Goal: Use online tool/utility: Utilize a website feature to perform a specific function

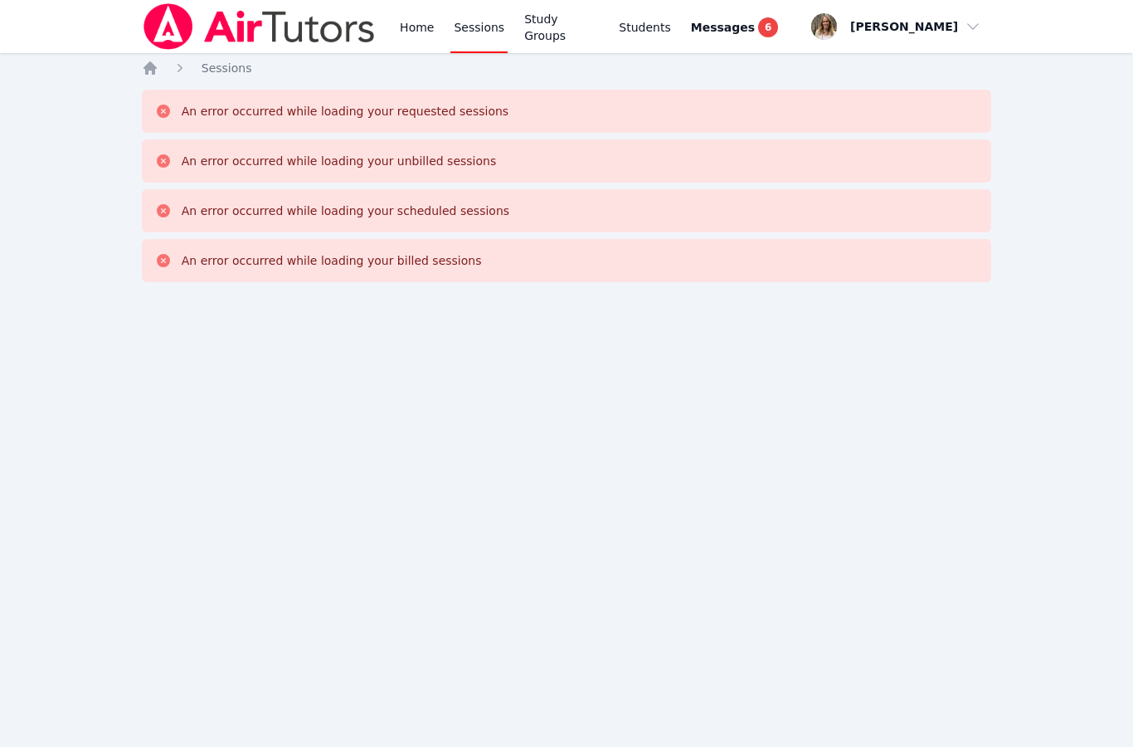
click at [420, 31] on link "Home" at bounding box center [416, 26] width 41 height 53
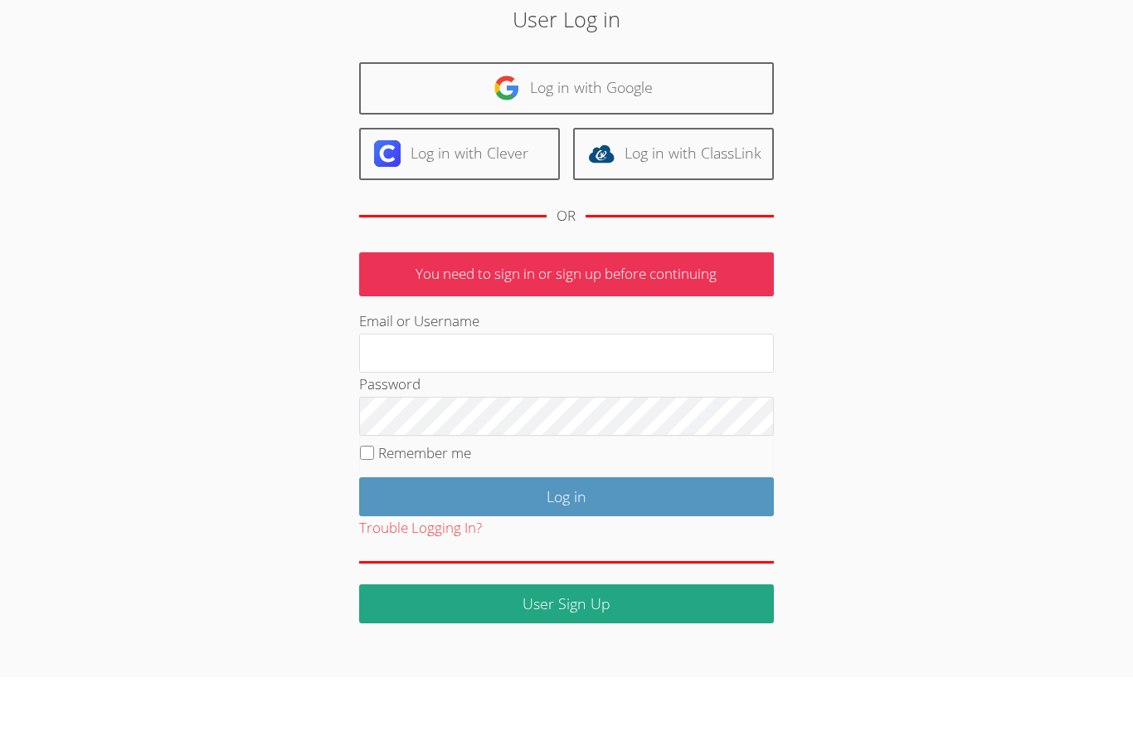
click at [518, 144] on img at bounding box center [507, 157] width 27 height 27
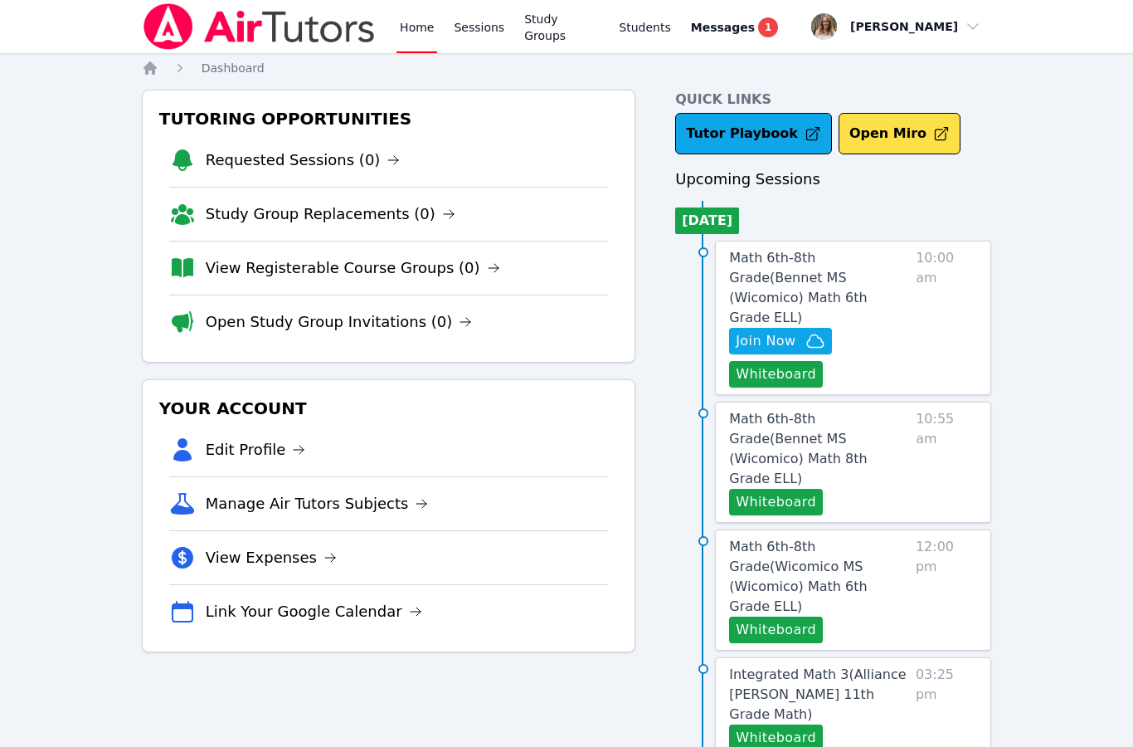
click at [774, 362] on button "Whiteboard" at bounding box center [776, 374] width 94 height 27
